Goal: Task Accomplishment & Management: Use online tool/utility

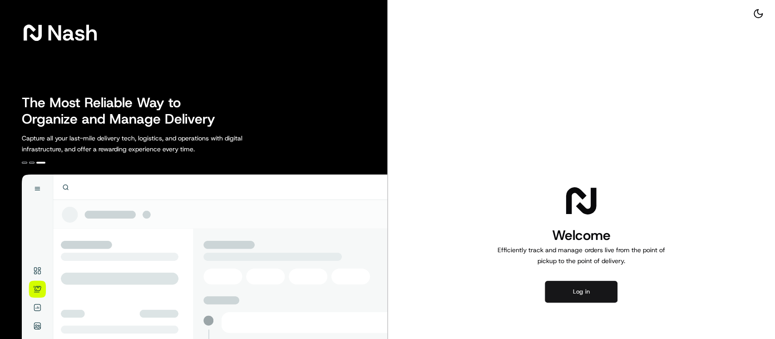
click at [579, 285] on button "Log in" at bounding box center [581, 292] width 73 height 22
